Goal: Navigation & Orientation: Go to known website

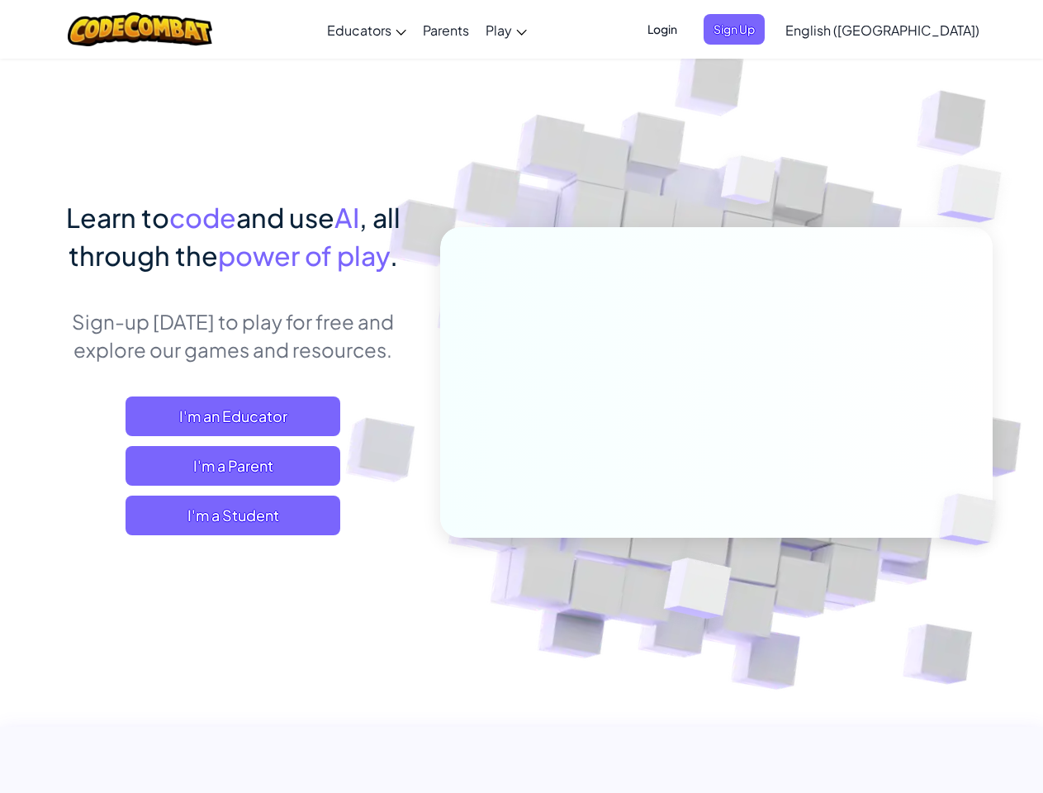
click at [687, 29] on span "Login" at bounding box center [663, 29] width 50 height 31
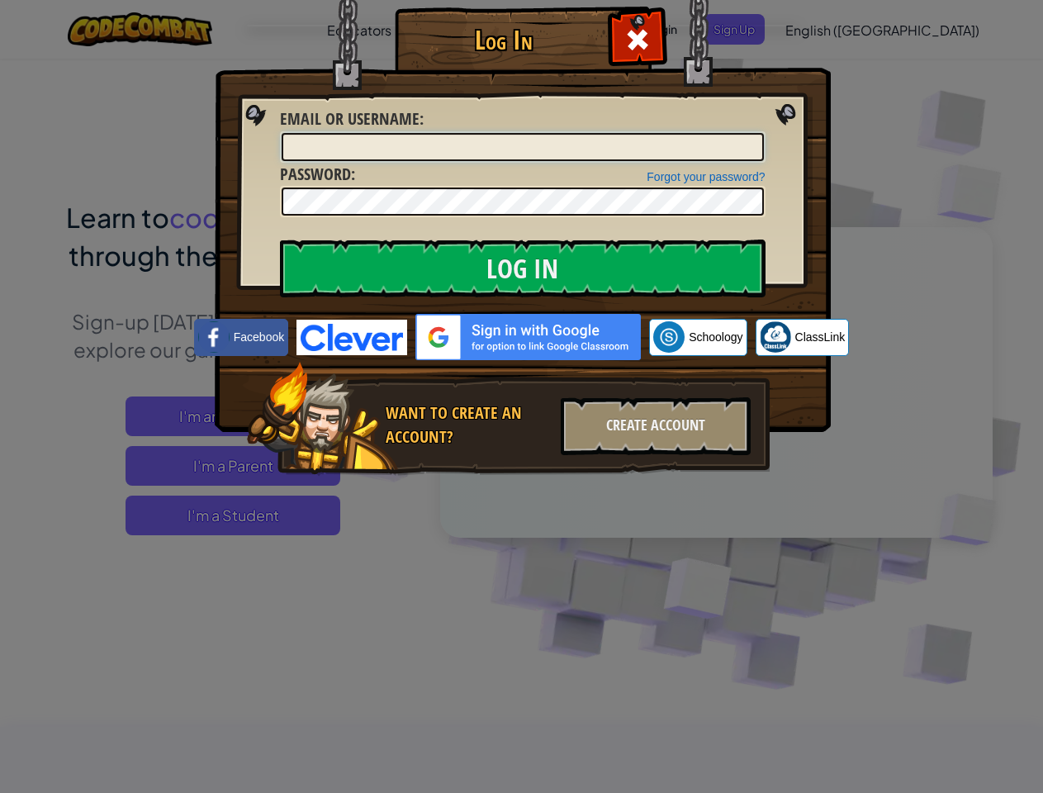
click at [762, 133] on input "Email or Username :" at bounding box center [523, 147] width 482 height 28
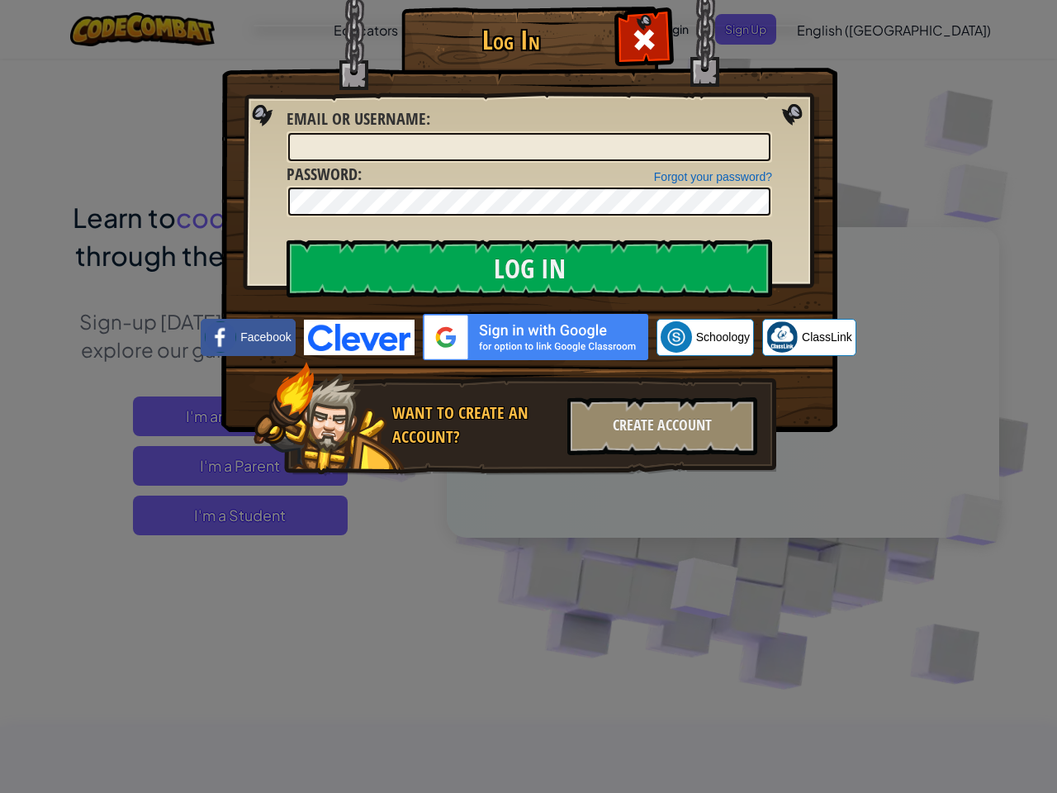
click at [835, 29] on div "Log In Unknown Error Email or Username : Forgot your password? Password : Log I…" at bounding box center [528, 396] width 1057 height 793
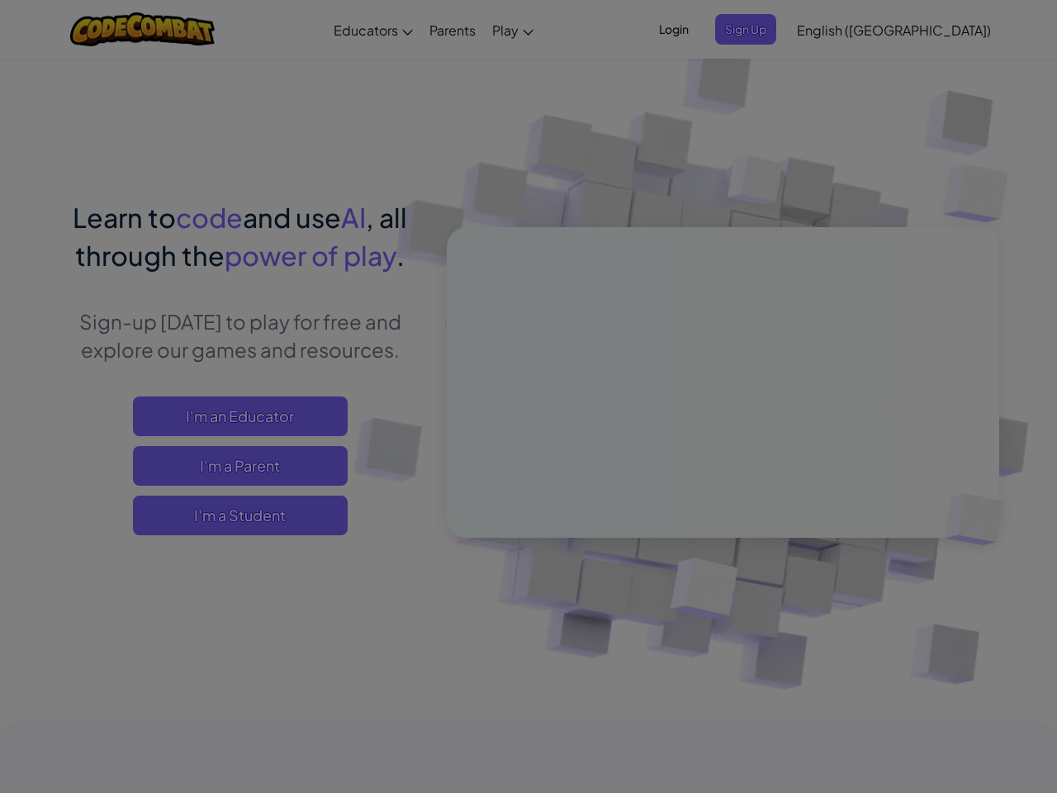
click at [835, 29] on div "Log In Unknown Error Email or Username : Forgot your password? Password : Log I…" at bounding box center [528, 396] width 1057 height 793
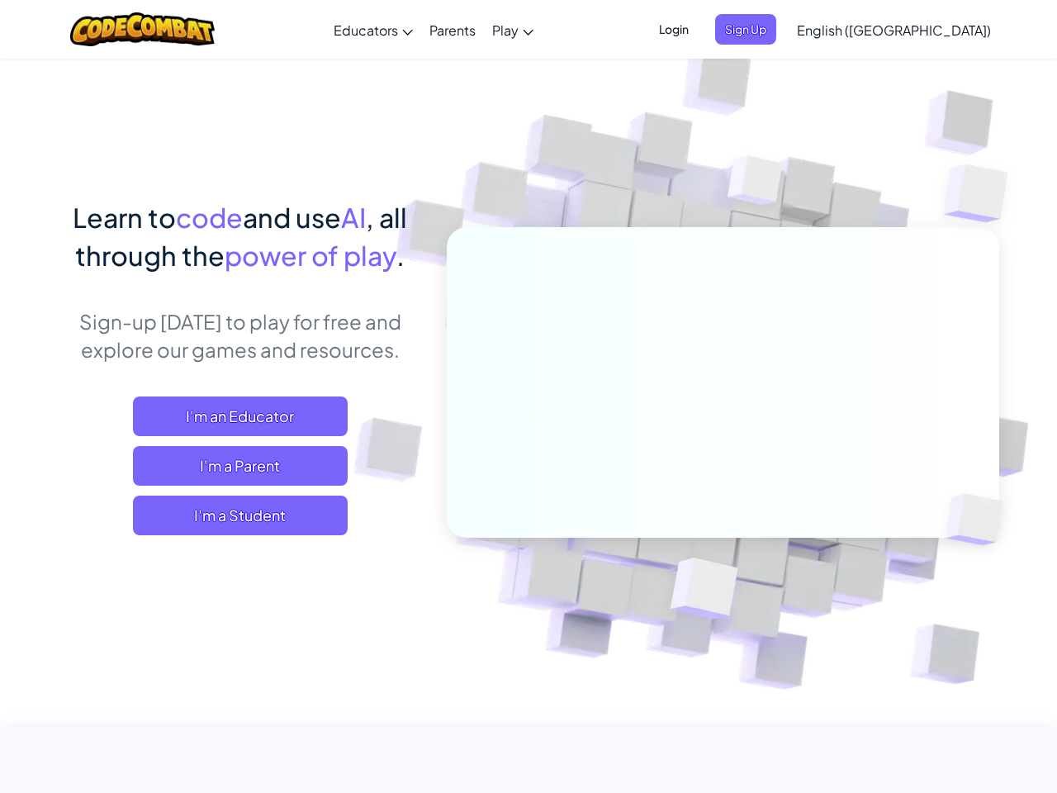
click at [923, 30] on span "English ([GEOGRAPHIC_DATA])" at bounding box center [894, 29] width 194 height 17
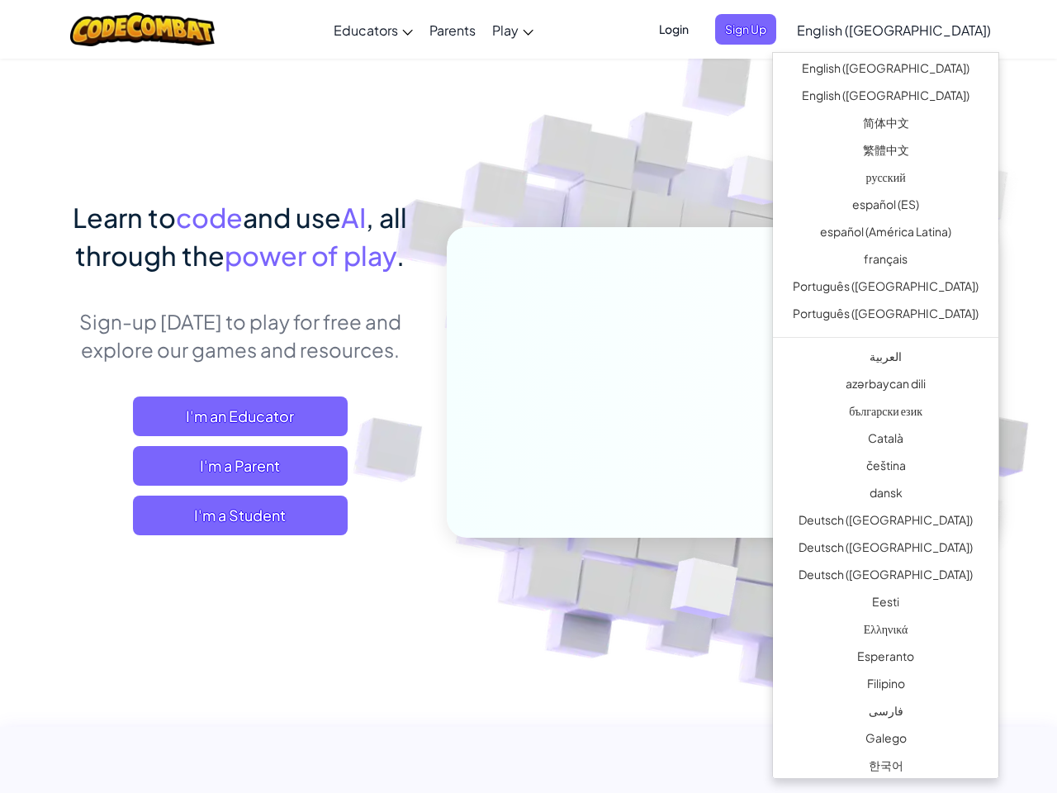
click at [233, 515] on span "I'm a Student" at bounding box center [240, 516] width 215 height 40
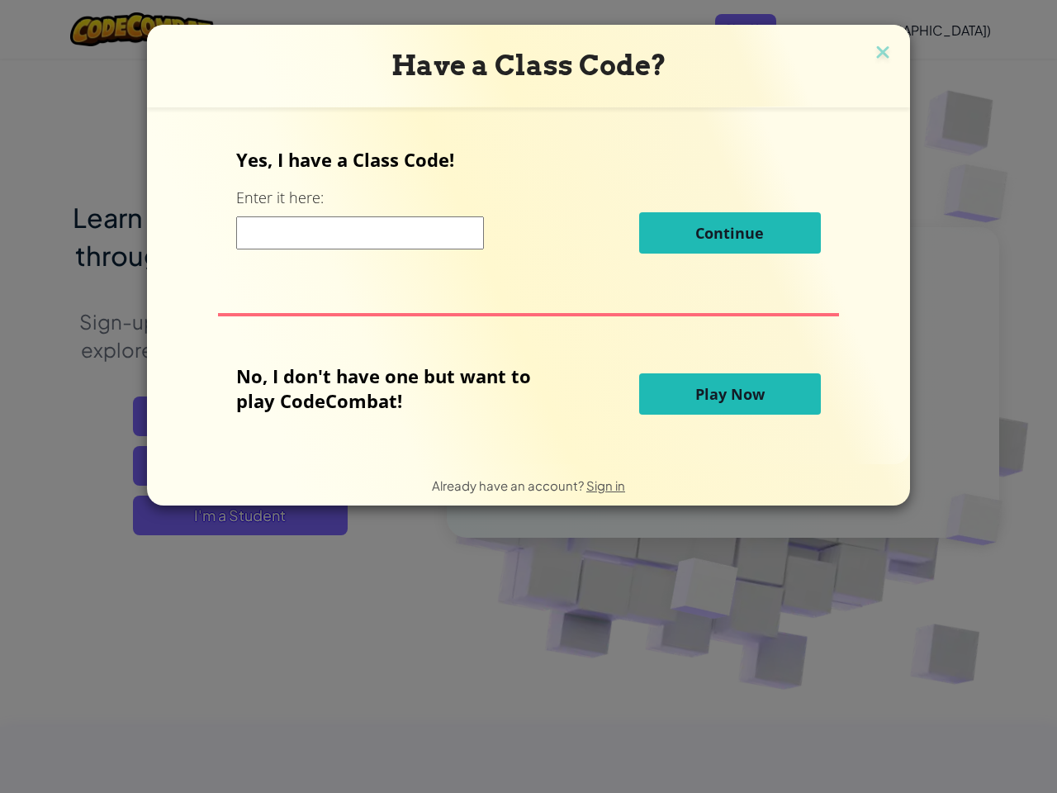
click at [233, 515] on div "Have a Class Code? Yes, I have a Class Code! Enter it here: Continue No, I don'…" at bounding box center [528, 396] width 1057 height 793
